Goal: Transaction & Acquisition: Obtain resource

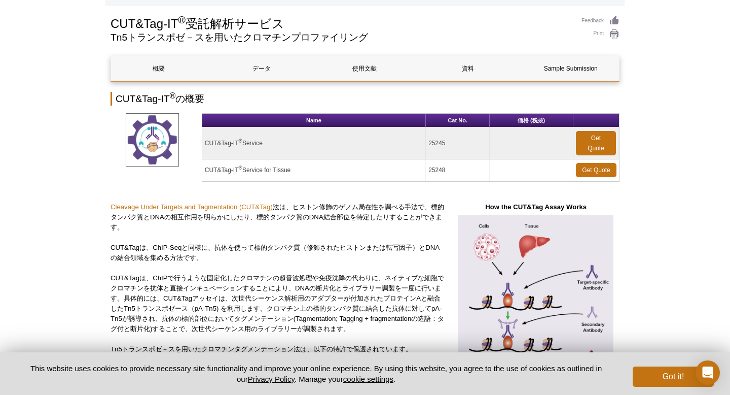
scroll to position [44, 0]
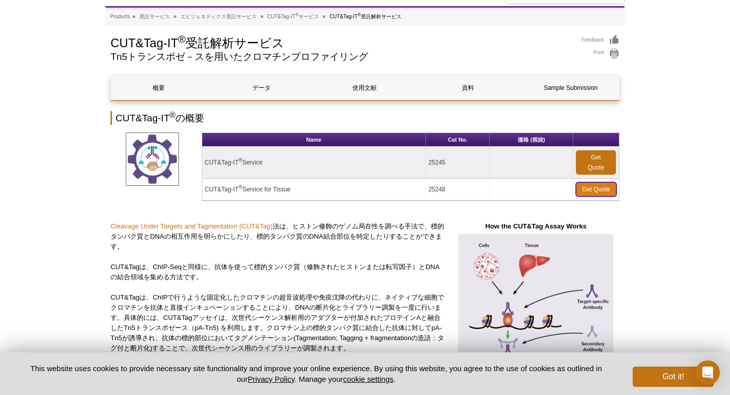
click at [602, 194] on link "Get Quote" at bounding box center [596, 189] width 41 height 14
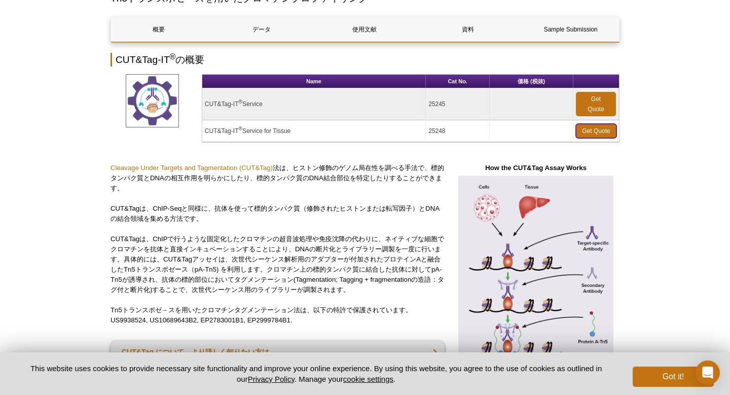
scroll to position [130, 0]
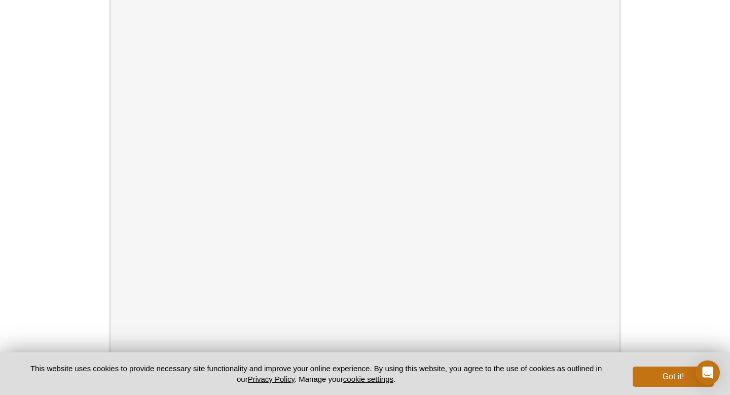
scroll to position [378, 0]
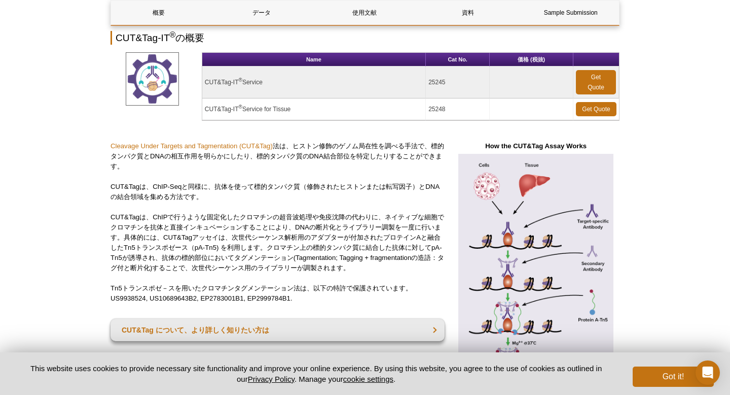
scroll to position [130, 0]
